Goal: Task Accomplishment & Management: Manage account settings

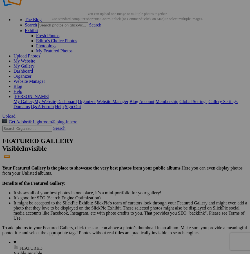
scroll to position [28, 0]
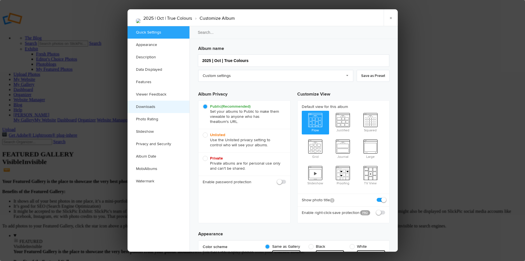
click at [155, 105] on link "Downloads" at bounding box center [159, 107] width 62 height 12
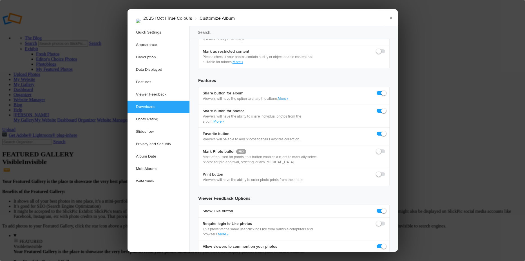
checkbox input "true"
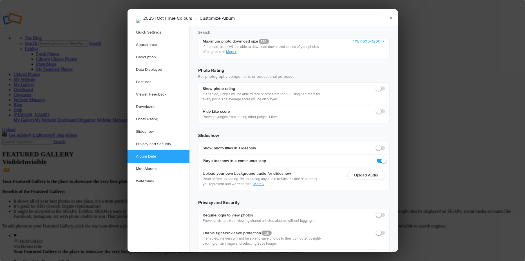
scroll to position [1228, 0]
checkbox input "true"
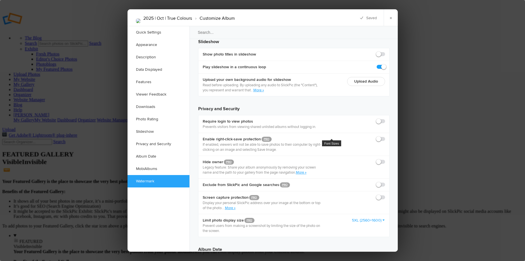
scroll to position [1325, 0]
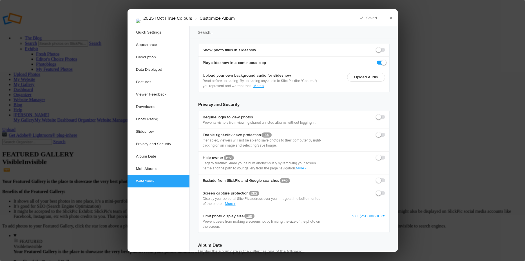
checkbox input "true"
click at [392, 18] on link "×" at bounding box center [391, 17] width 14 height 17
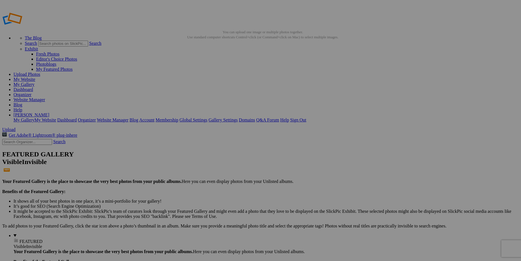
click at [223, 166] on span "Yes" at bounding box center [220, 167] width 6 height 5
click at [154, 117] on link "Account" at bounding box center [146, 119] width 15 height 5
